Goal: Task Accomplishment & Management: Use online tool/utility

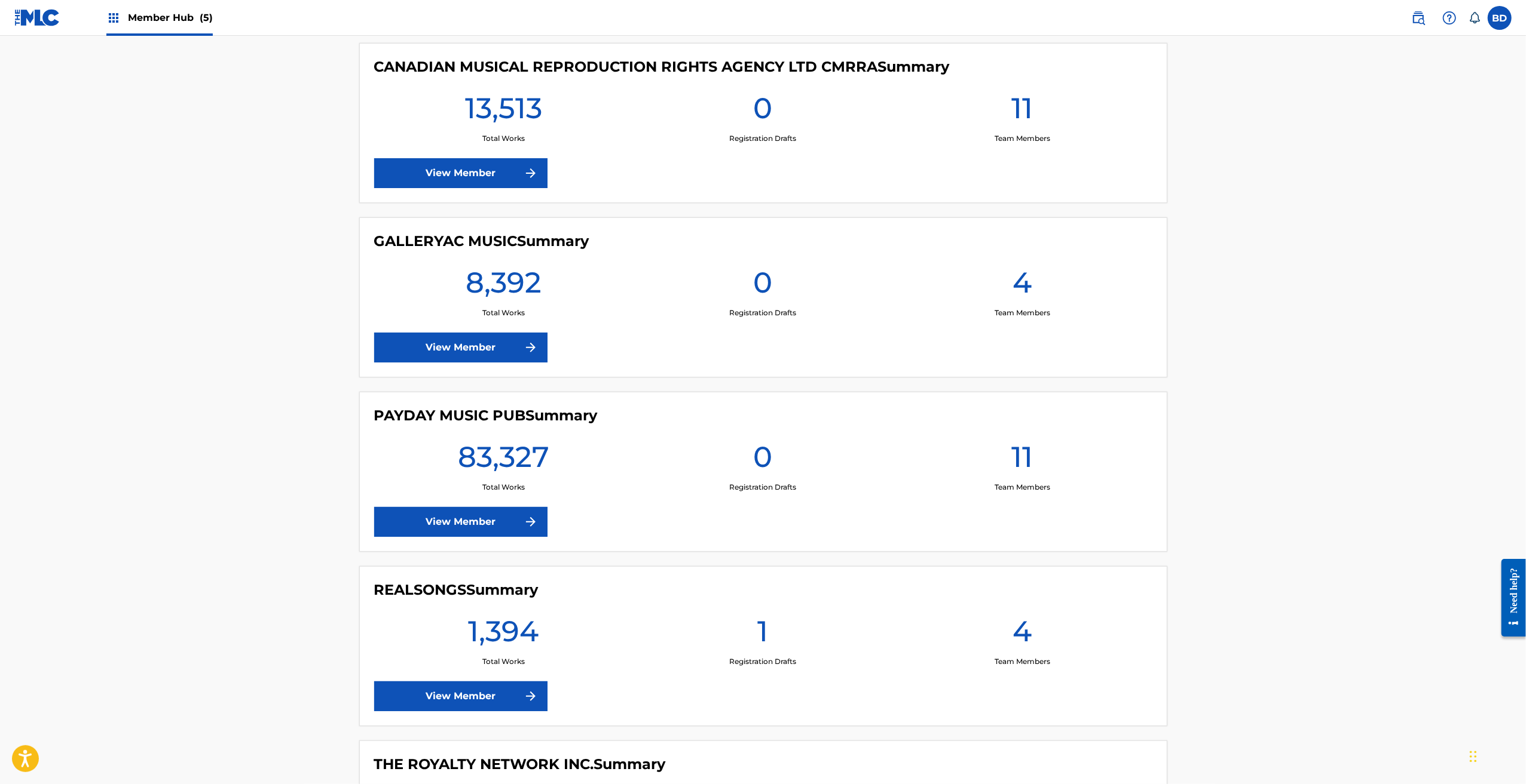
scroll to position [202, 0]
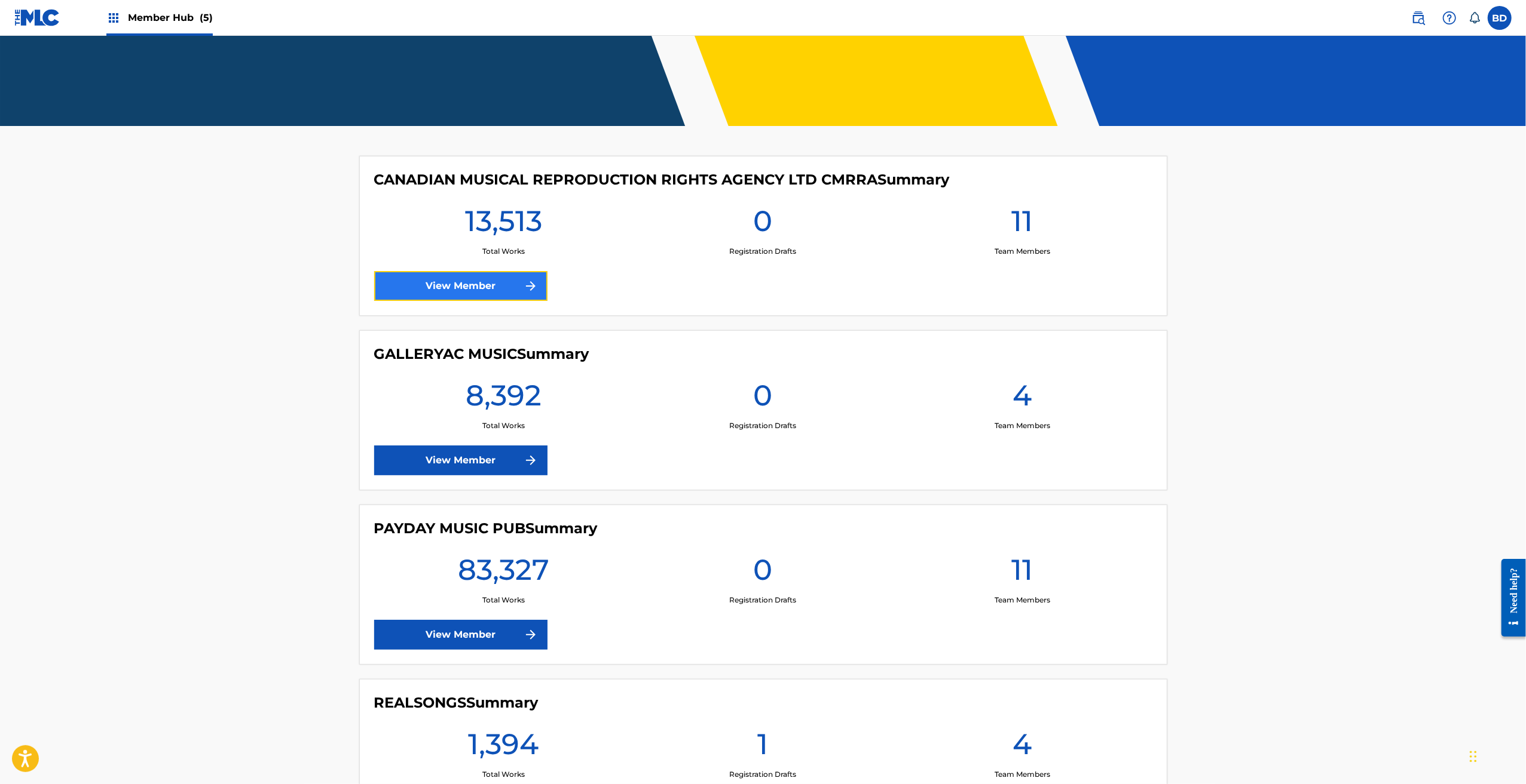
click at [477, 286] on link "View Member" at bounding box center [461, 286] width 174 height 30
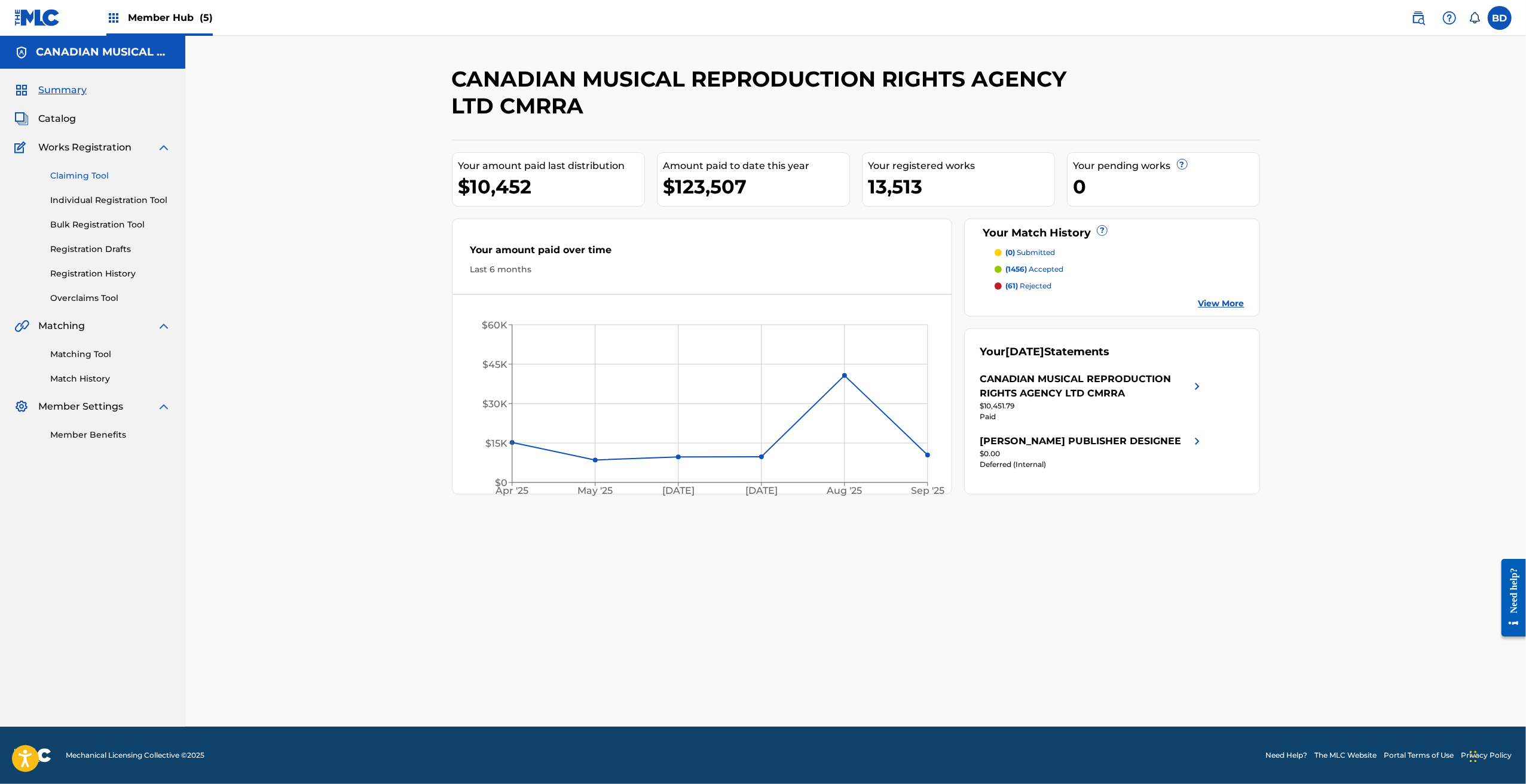
click at [78, 174] on link "Claiming Tool" at bounding box center [111, 176] width 120 height 12
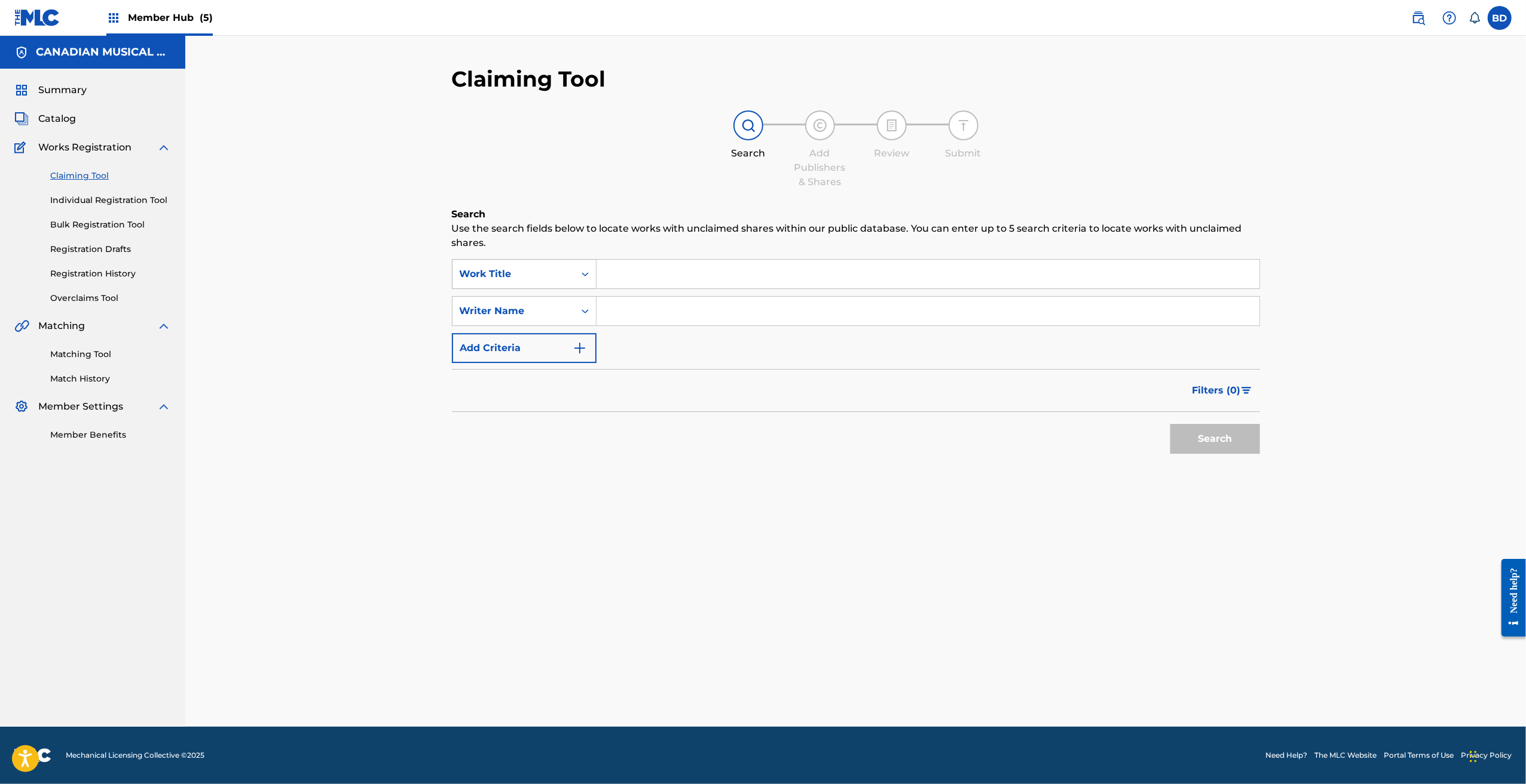
click at [559, 280] on div "Work Title" at bounding box center [513, 274] width 107 height 14
click at [558, 301] on div "MLC Song Code" at bounding box center [524, 304] width 143 height 30
click at [630, 272] on input "Search Form" at bounding box center [928, 274] width 663 height 29
click at [627, 272] on input "YD0)HO" at bounding box center [928, 274] width 663 height 29
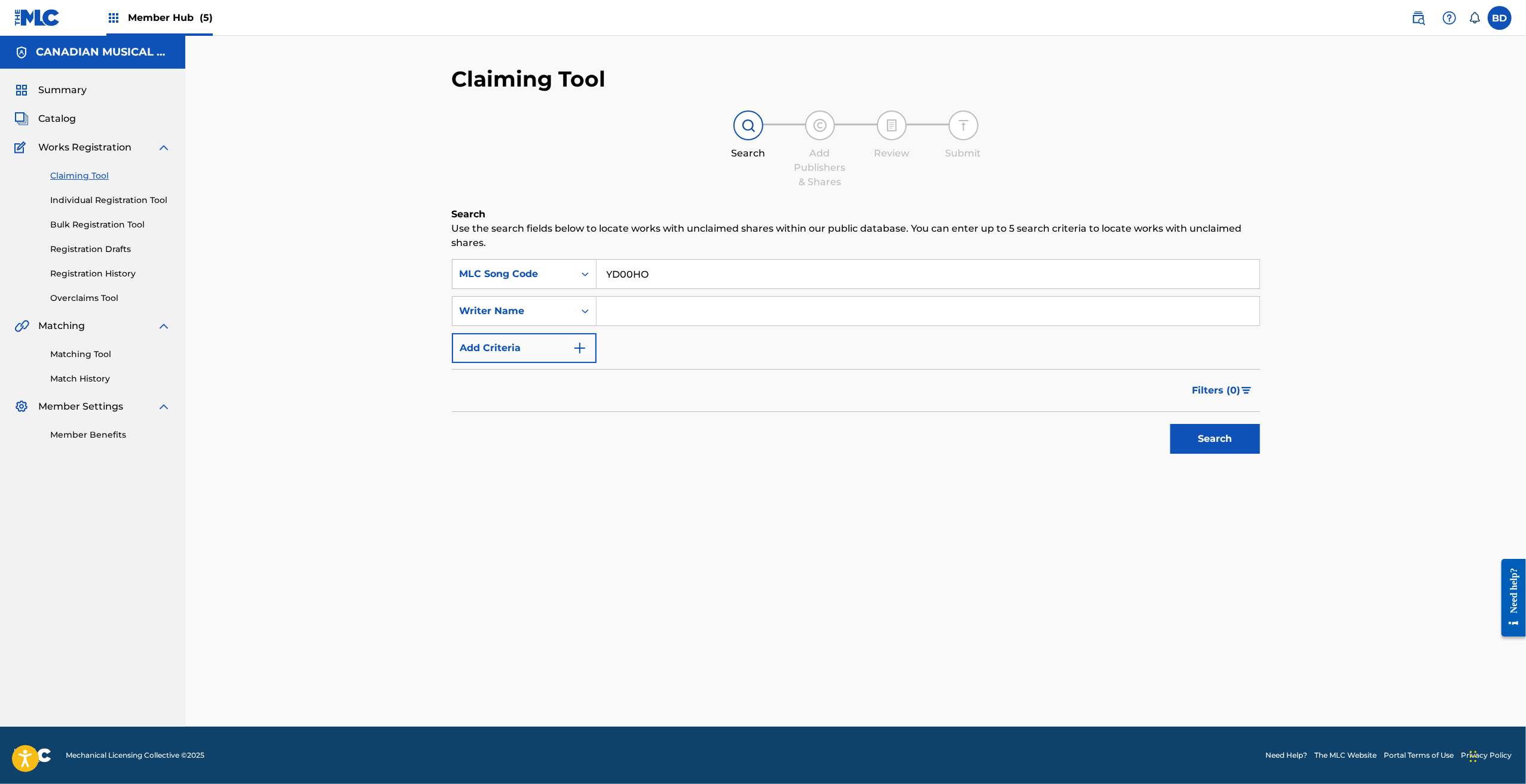
drag, startPoint x: 656, startPoint y: 271, endPoint x: 605, endPoint y: 269, distance: 51.0
click at [605, 269] on input "YD00HO" at bounding box center [928, 274] width 663 height 29
click at [666, 271] on input "YD00HO" at bounding box center [928, 274] width 663 height 29
drag, startPoint x: 659, startPoint y: 270, endPoint x: 604, endPoint y: 264, distance: 55.3
click at [604, 264] on input "YD00HO" at bounding box center [928, 274] width 663 height 29
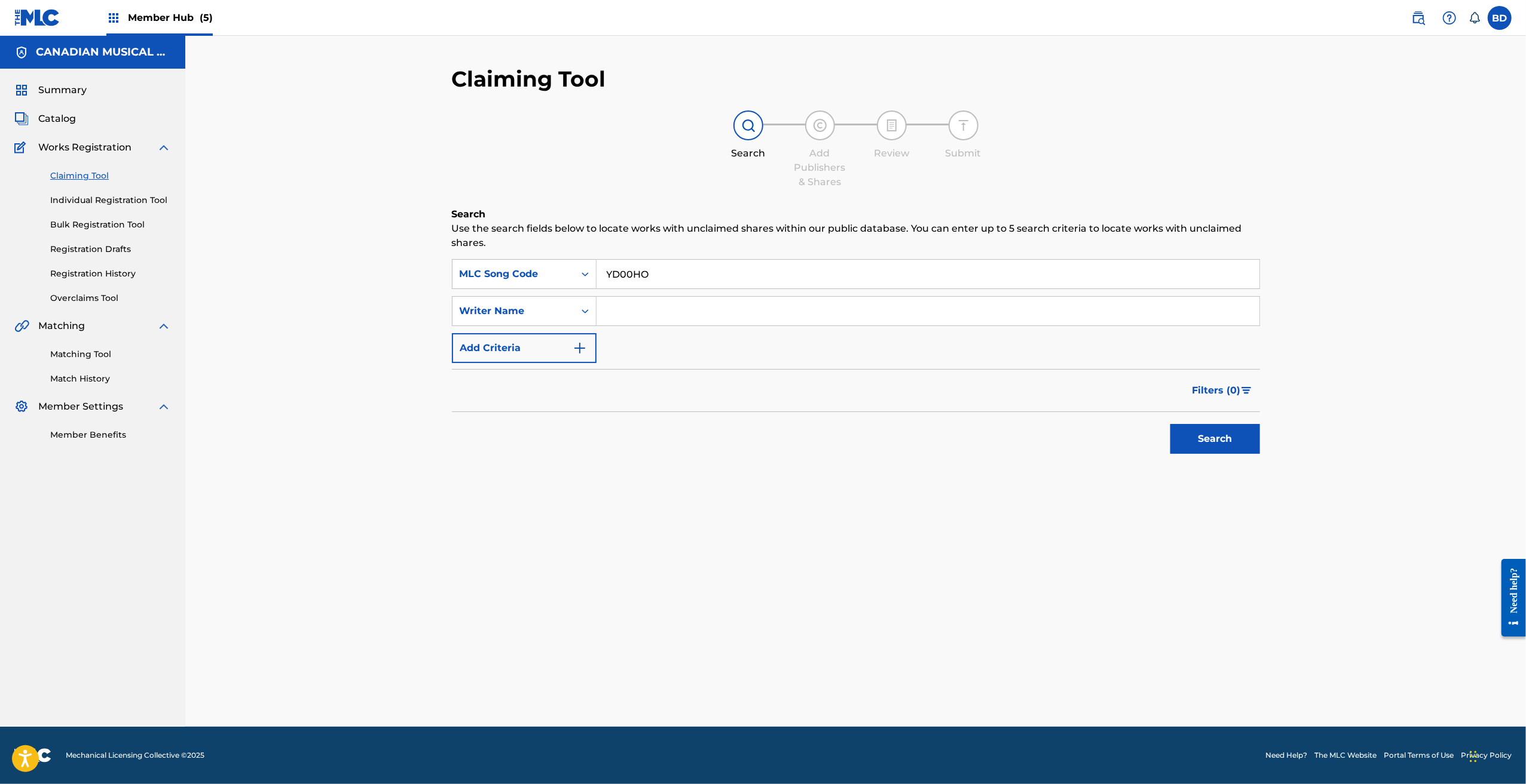
click at [692, 269] on input "YD00HO" at bounding box center [928, 274] width 663 height 29
click at [760, 354] on button "Search" at bounding box center [1215, 439] width 90 height 30
click at [675, 286] on input "YD00HO" at bounding box center [928, 274] width 663 height 29
click at [632, 270] on input "YD00HO" at bounding box center [928, 274] width 663 height 29
click at [643, 273] on input "YD00HO" at bounding box center [928, 274] width 663 height 29
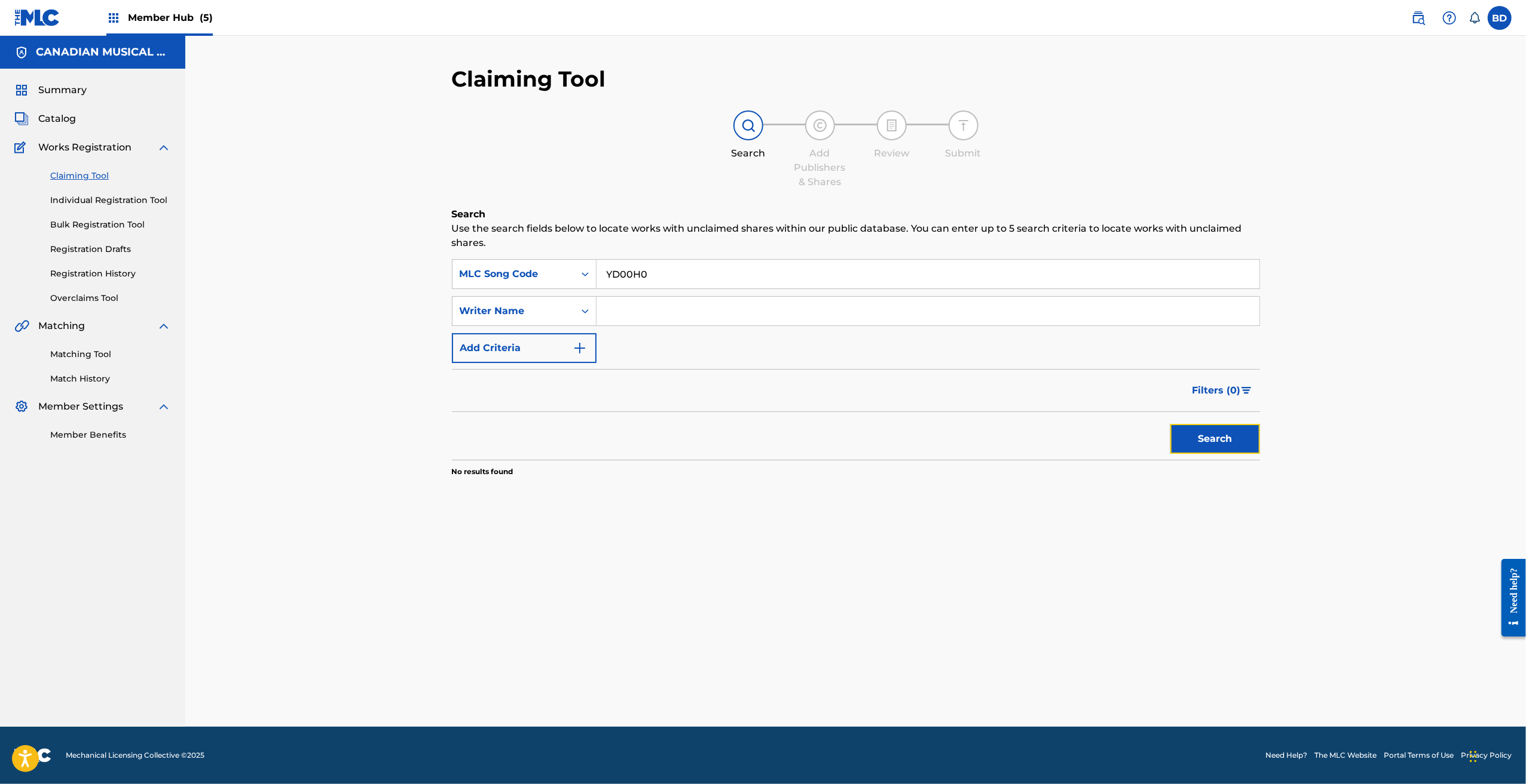
click at [760, 354] on button "Search" at bounding box center [1215, 439] width 90 height 30
drag, startPoint x: 633, startPoint y: 272, endPoint x: 621, endPoint y: 273, distance: 12.0
click at [621, 273] on input "YD00H0" at bounding box center [928, 274] width 663 height 29
click at [671, 274] on input "YD0OH0" at bounding box center [928, 274] width 663 height 29
click at [760, 354] on button "Search" at bounding box center [1215, 439] width 90 height 30
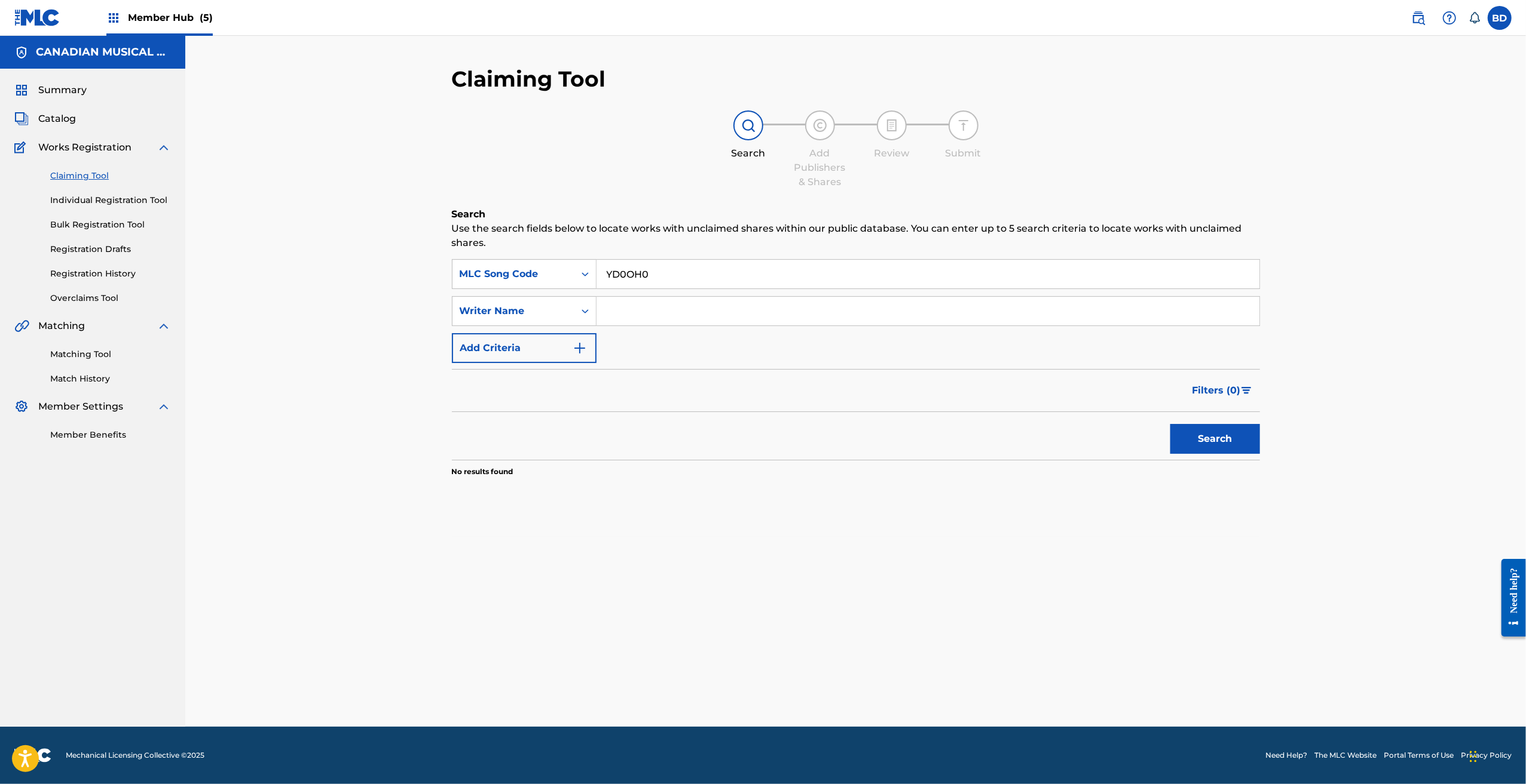
click at [671, 274] on input "YD0OH0" at bounding box center [928, 274] width 663 height 29
type input "YD0OHO"
click at [760, 354] on button "Search" at bounding box center [1215, 439] width 90 height 30
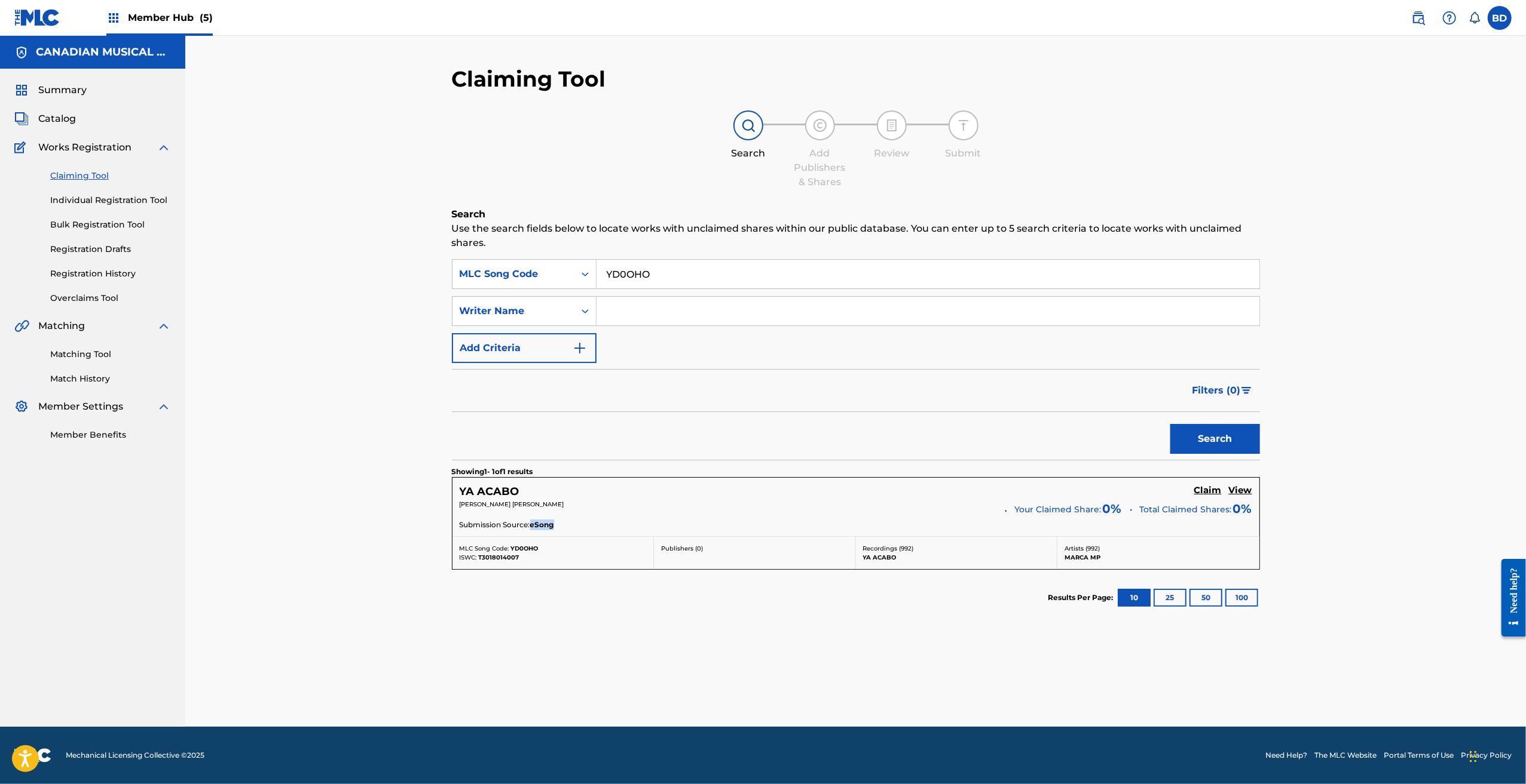
drag, startPoint x: 558, startPoint y: 524, endPoint x: 534, endPoint y: 525, distance: 24.0
click at [534, 354] on div "Submission Source: eSong" at bounding box center [856, 526] width 792 height 13
click at [561, 354] on div "Submission Source: eSong" at bounding box center [856, 526] width 792 height 13
drag, startPoint x: 558, startPoint y: 524, endPoint x: 532, endPoint y: 525, distance: 26.0
click at [532, 354] on div "Submission Source: eSong" at bounding box center [856, 526] width 792 height 13
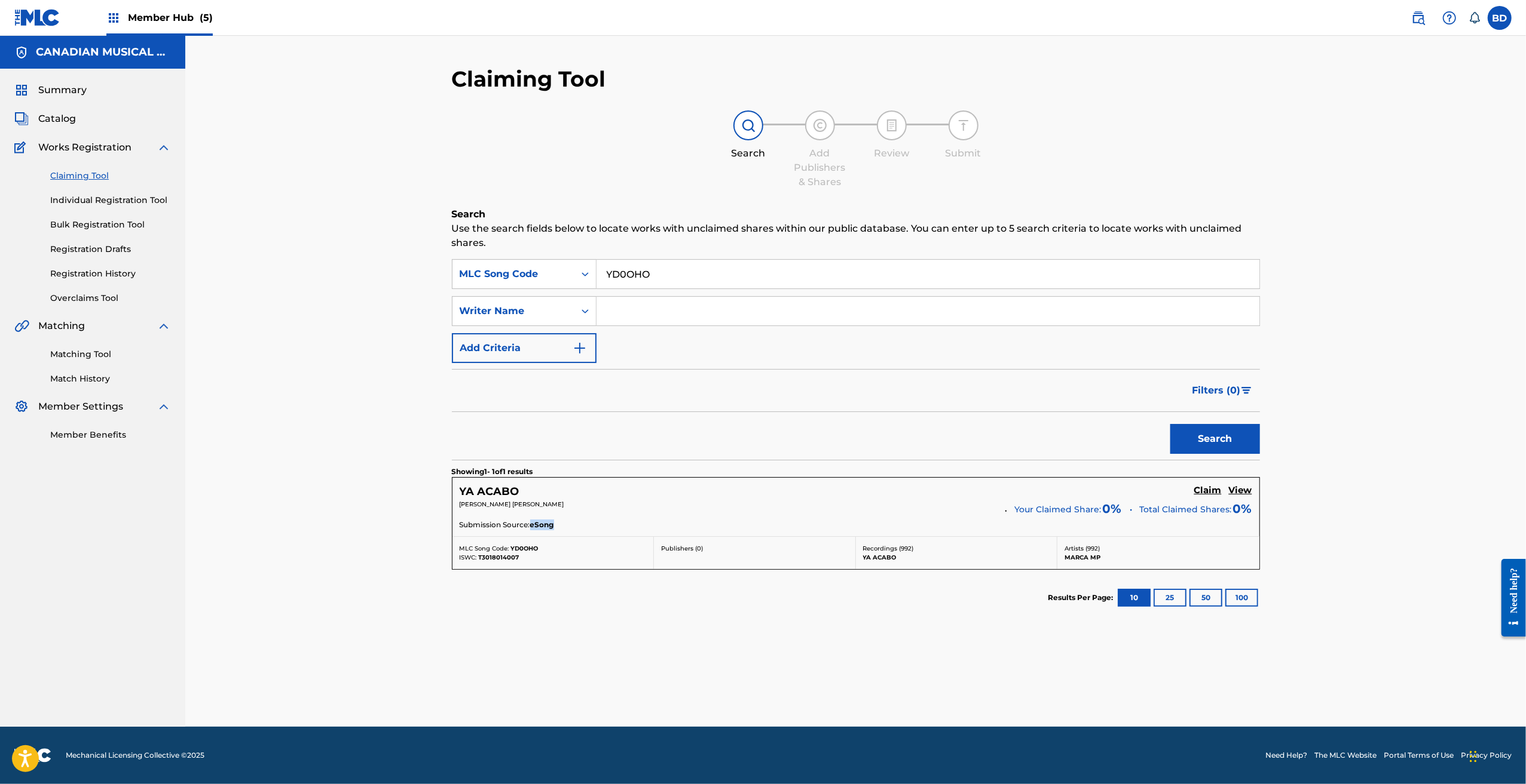
click at [557, 354] on div "Submission Source: eSong" at bounding box center [856, 526] width 792 height 13
click at [554, 354] on span "eSong" at bounding box center [542, 525] width 24 height 10
click at [760, 354] on h5 "View" at bounding box center [1240, 490] width 24 height 11
